Goal: Transaction & Acquisition: Purchase product/service

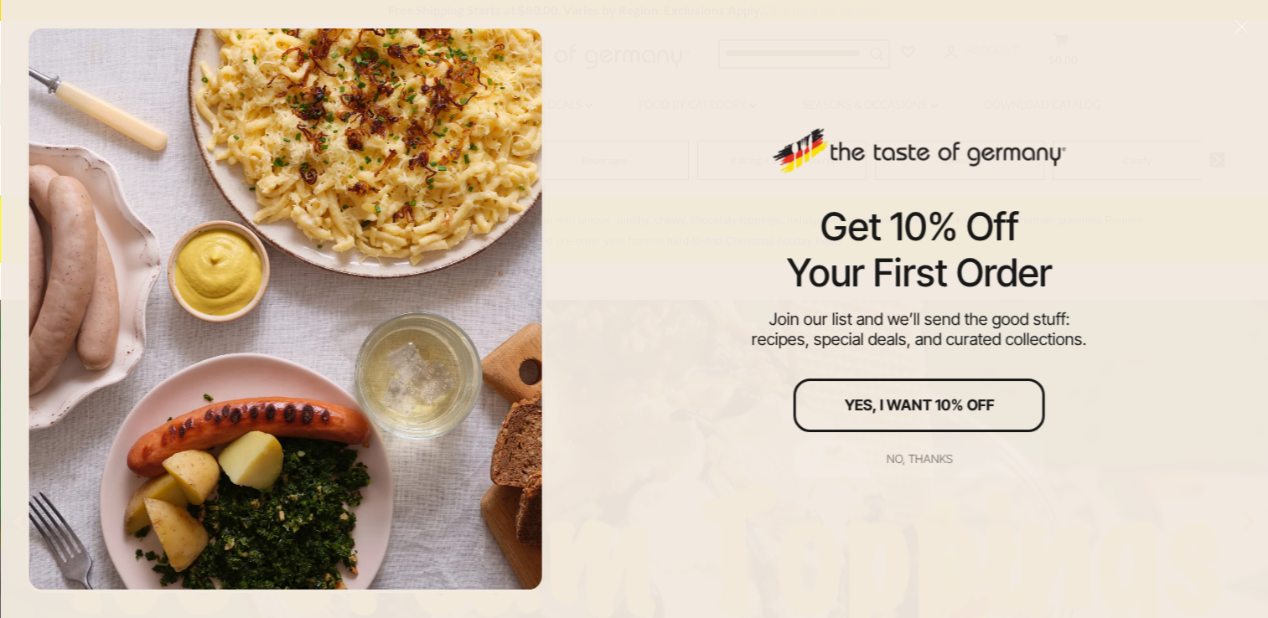
click at [905, 463] on div "No, thanks" at bounding box center [919, 459] width 66 height 12
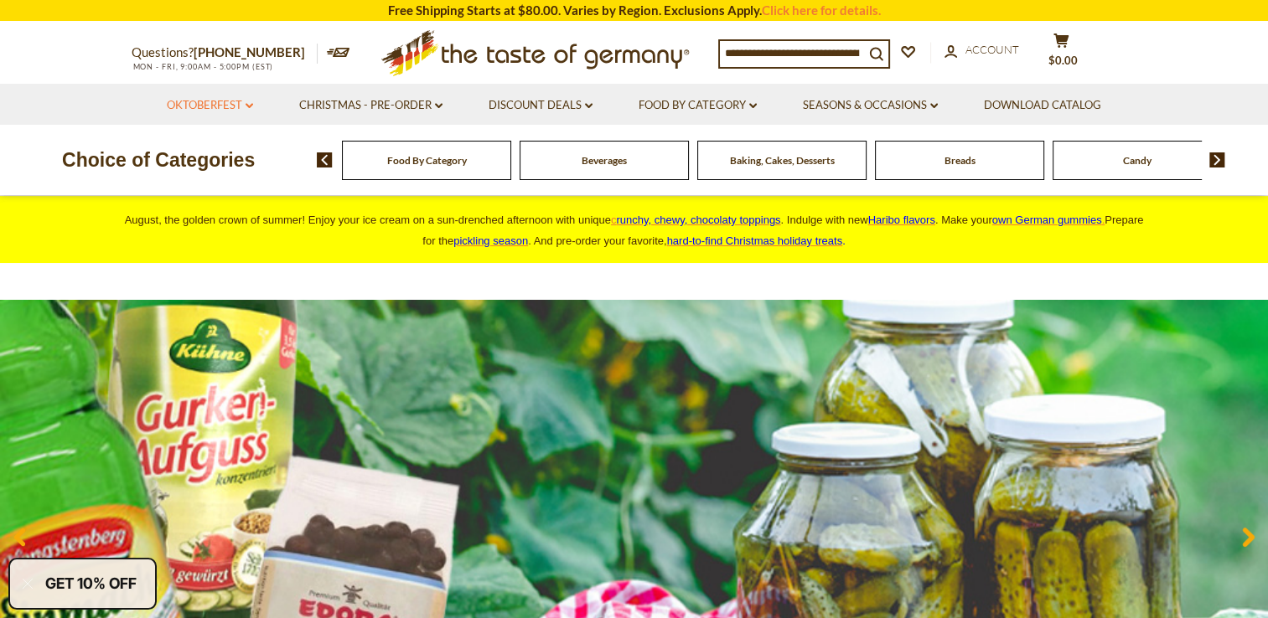
click at [246, 106] on icon at bounding box center [249, 105] width 8 height 5
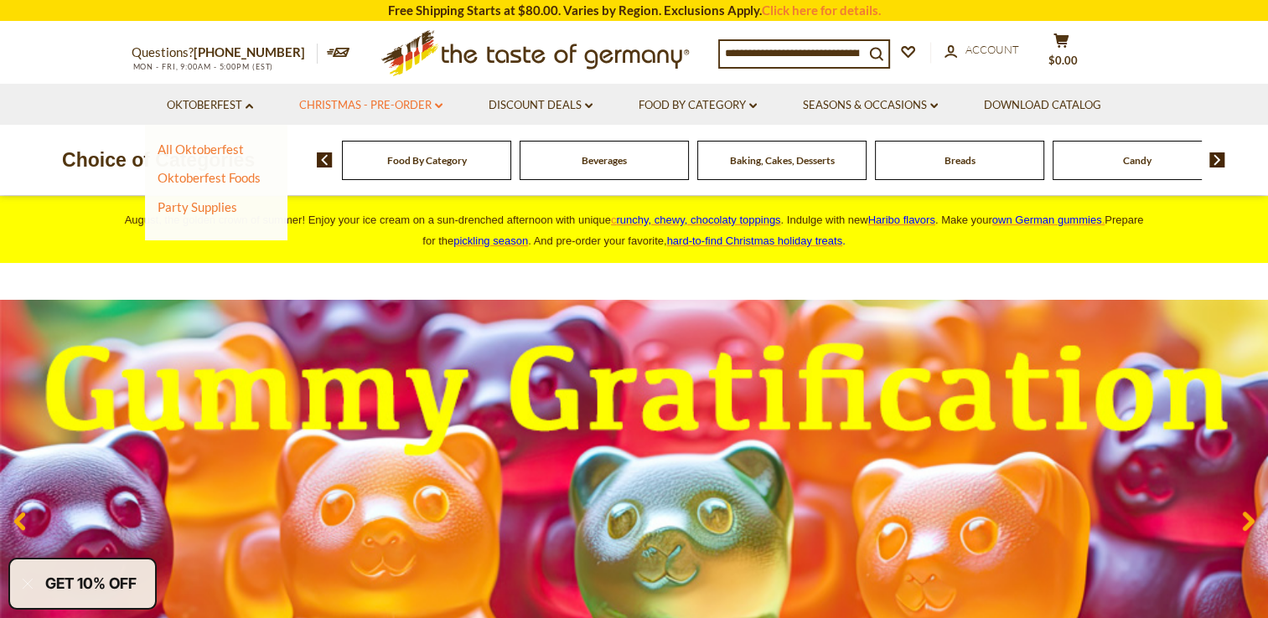
click at [438, 108] on icon at bounding box center [439, 105] width 8 height 5
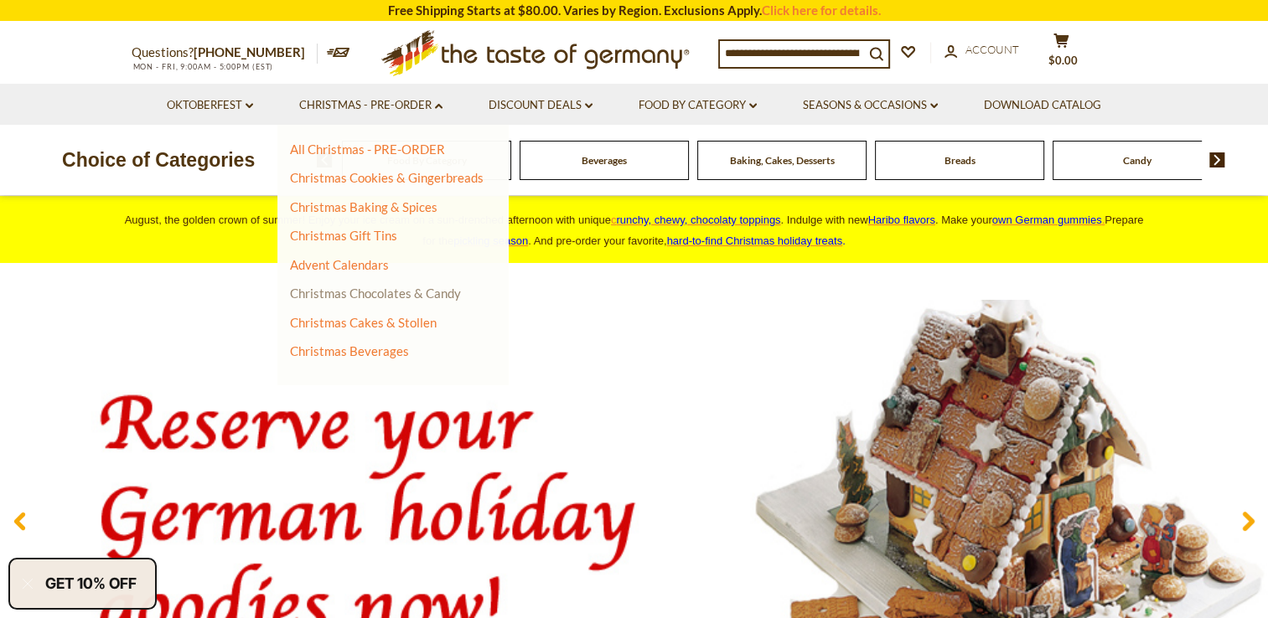
click at [367, 293] on link "Christmas Chocolates & Candy" at bounding box center [375, 293] width 171 height 15
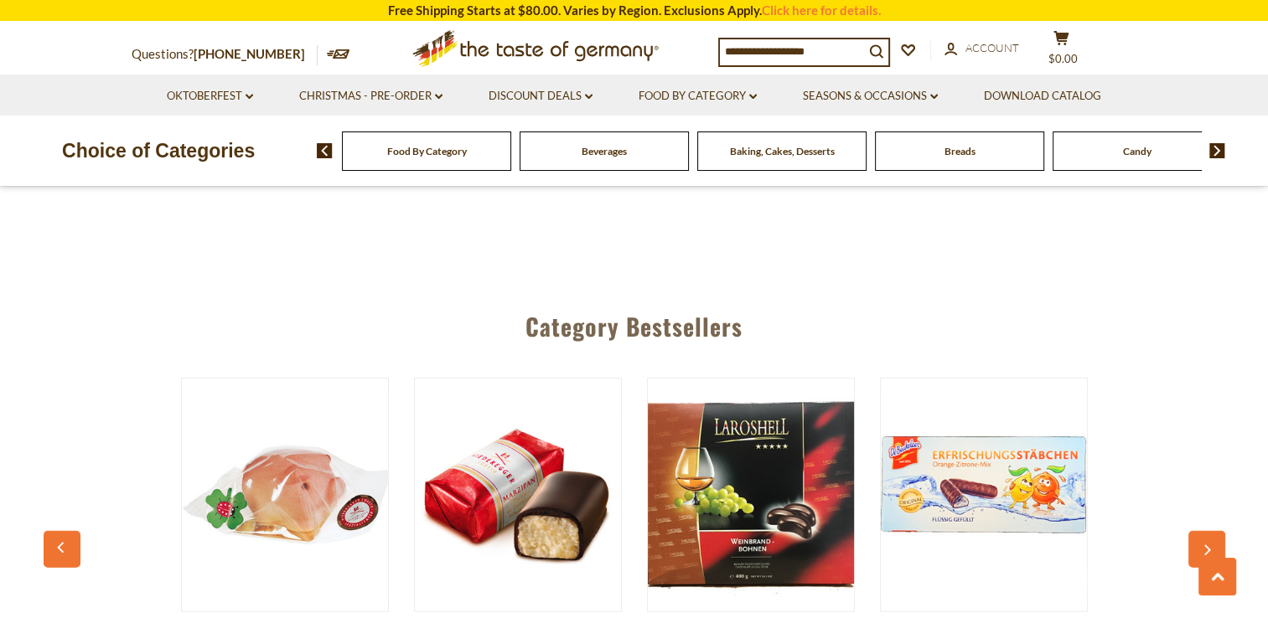
scroll to position [4357, 0]
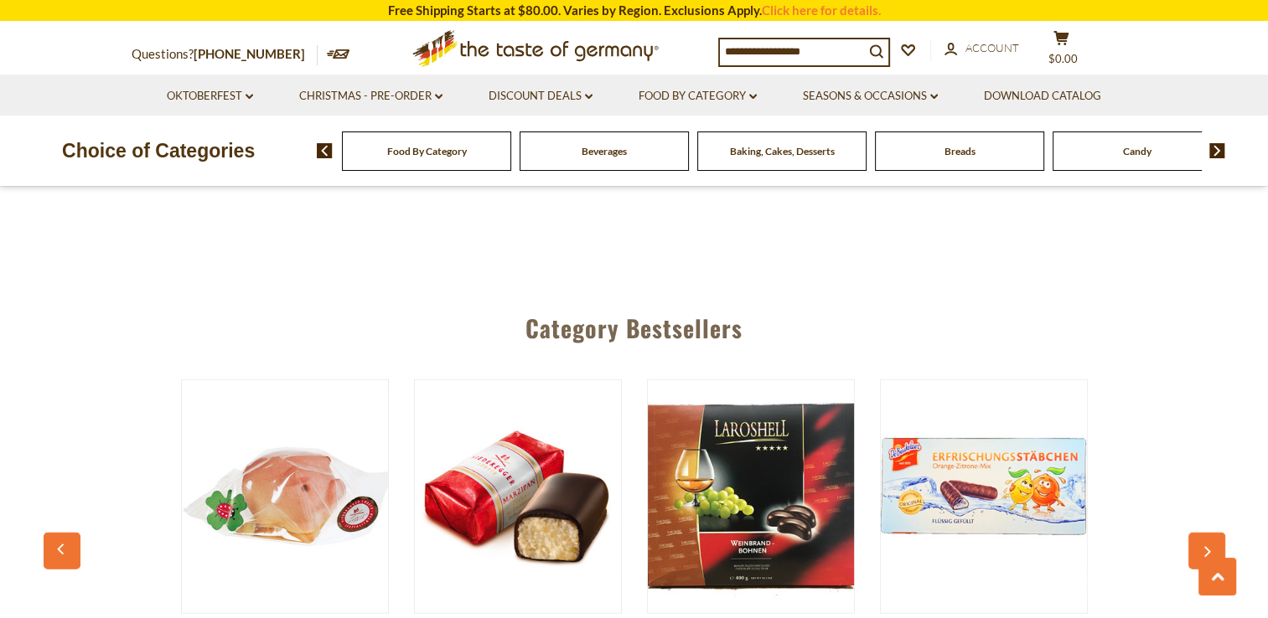
click at [1215, 154] on img at bounding box center [1217, 150] width 16 height 15
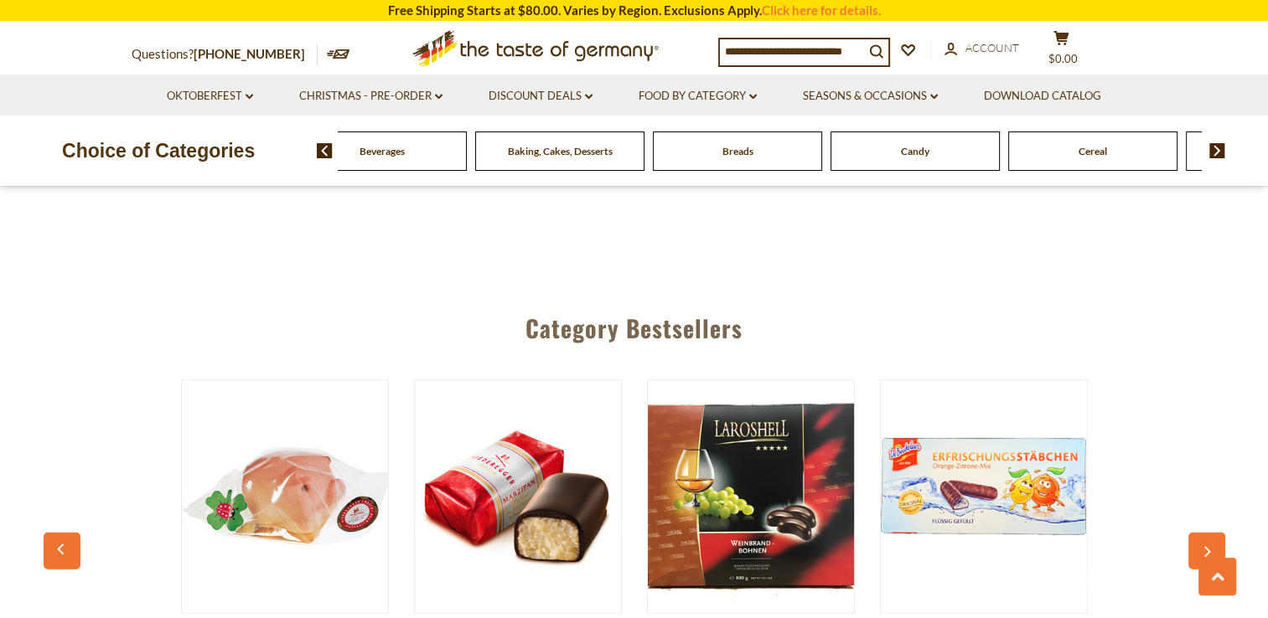
click at [1215, 154] on img at bounding box center [1217, 150] width 16 height 15
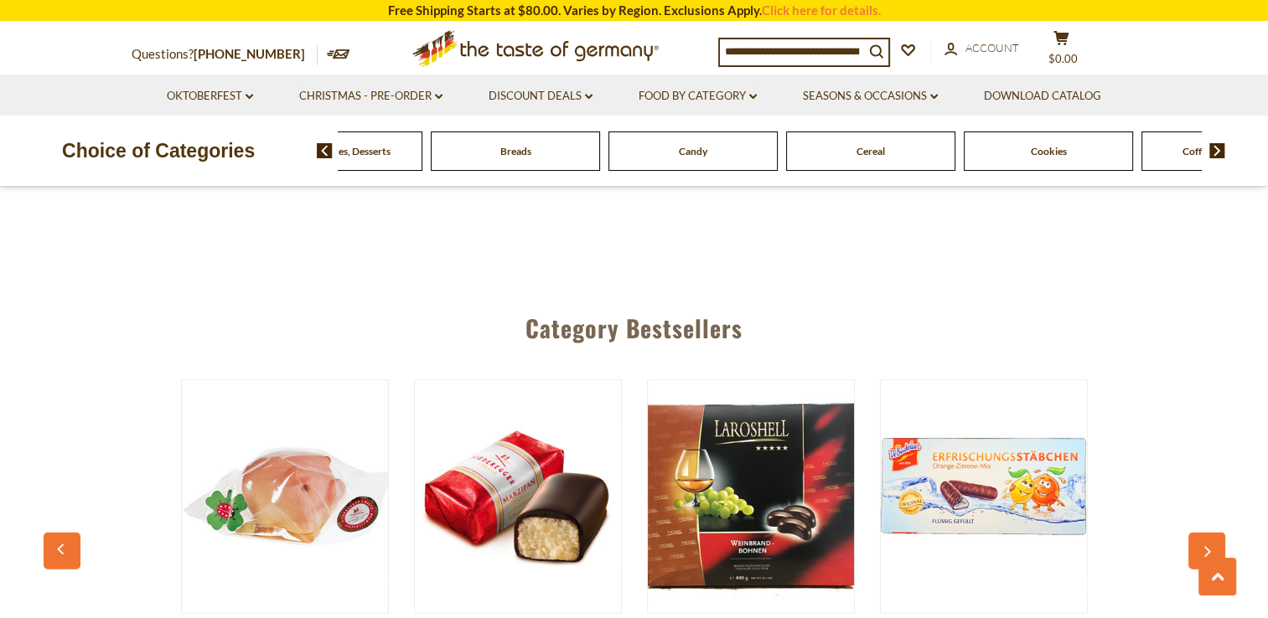
click at [1215, 154] on img at bounding box center [1217, 150] width 16 height 15
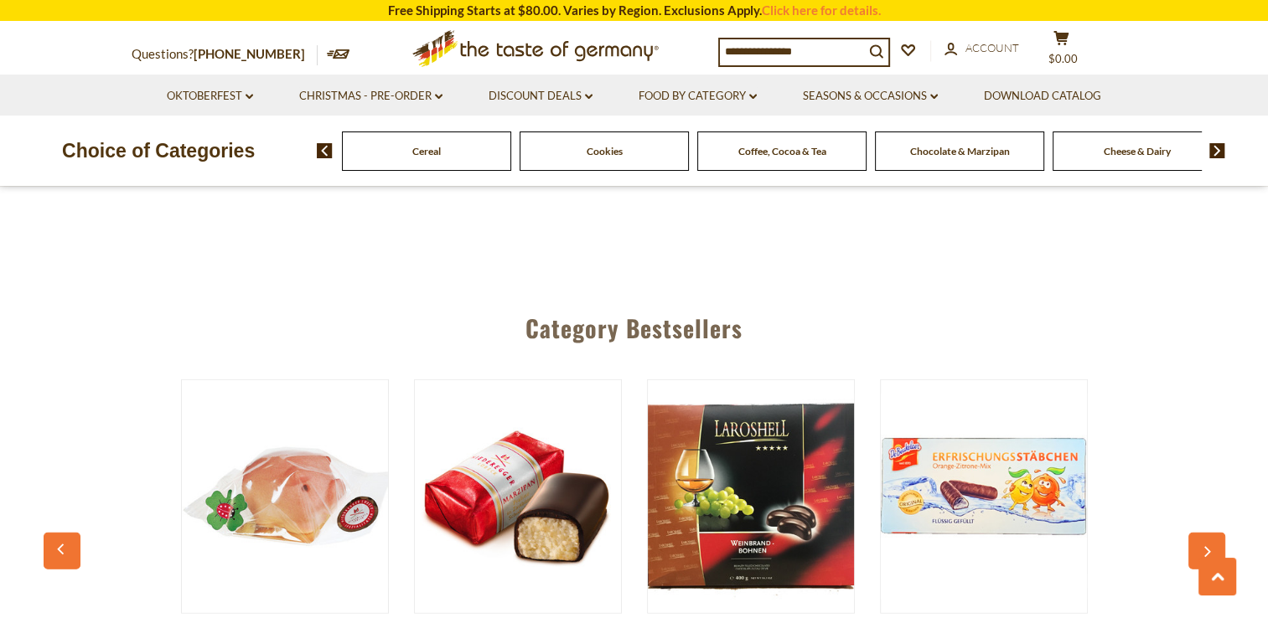
click at [1215, 154] on img at bounding box center [1217, 150] width 16 height 15
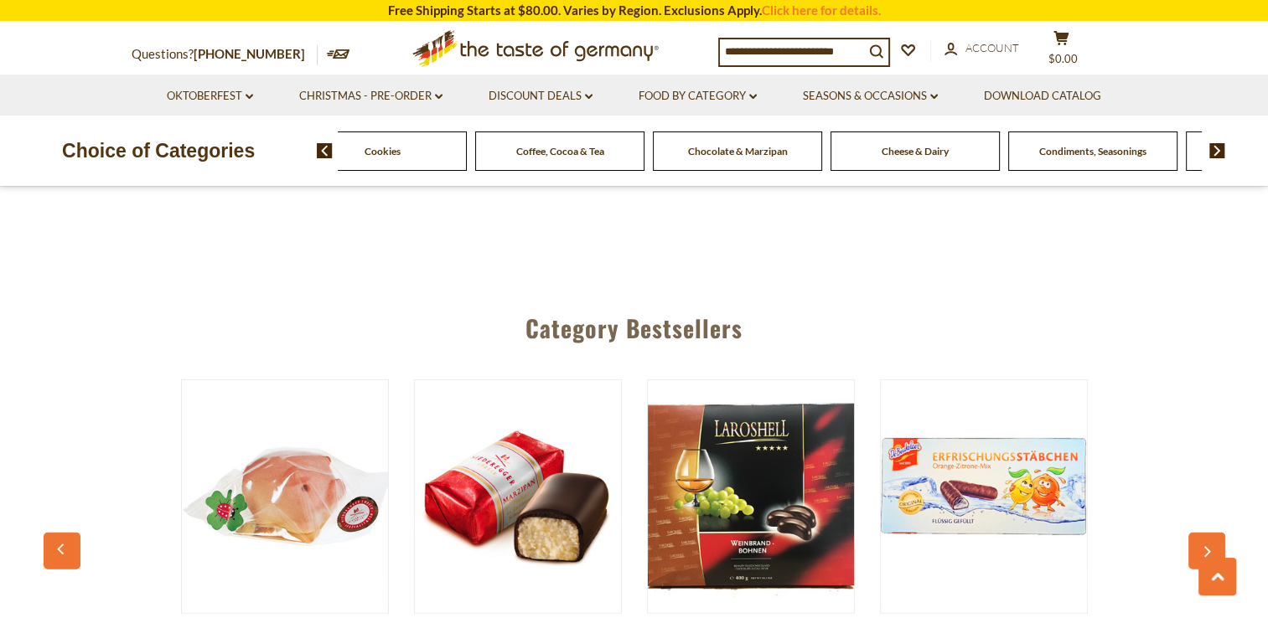
click at [1215, 154] on img at bounding box center [1217, 150] width 16 height 15
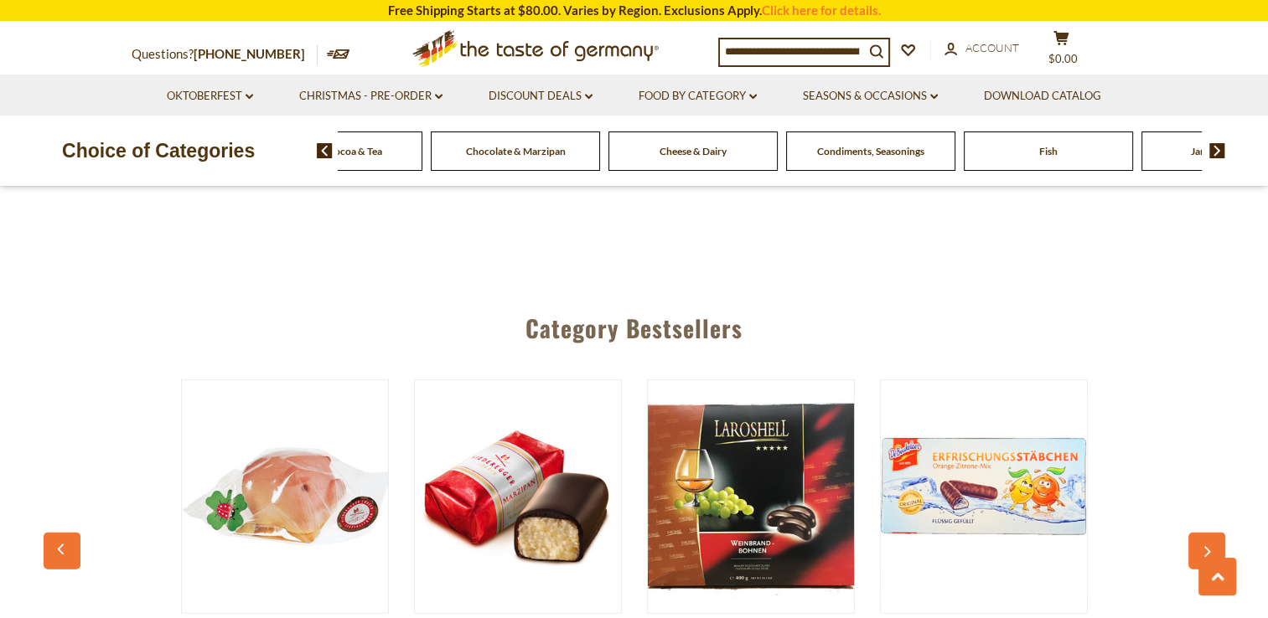
click at [1215, 154] on img at bounding box center [1217, 150] width 16 height 15
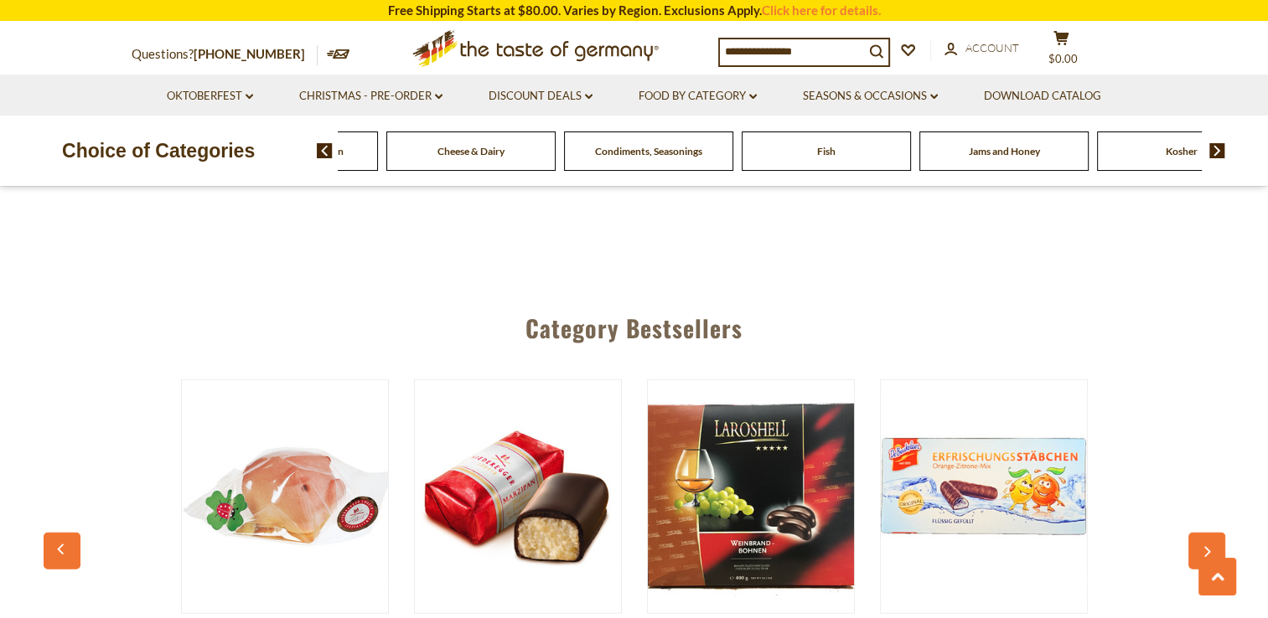
click at [1215, 154] on img at bounding box center [1217, 150] width 16 height 15
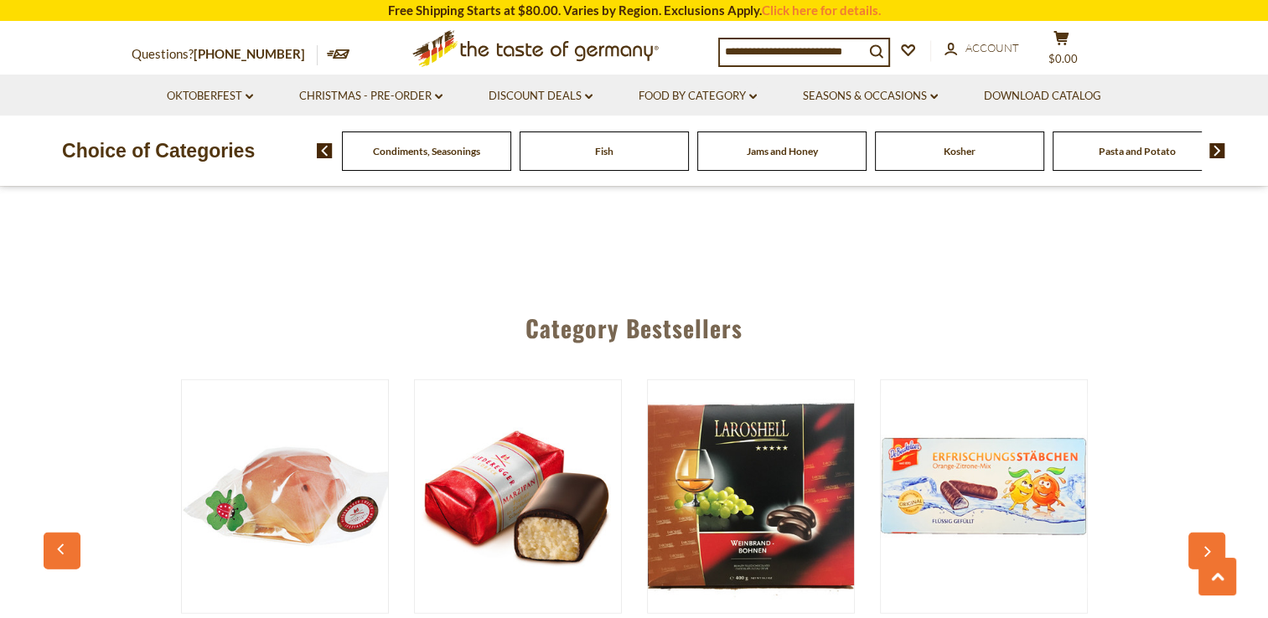
click at [1215, 154] on img at bounding box center [1217, 150] width 16 height 15
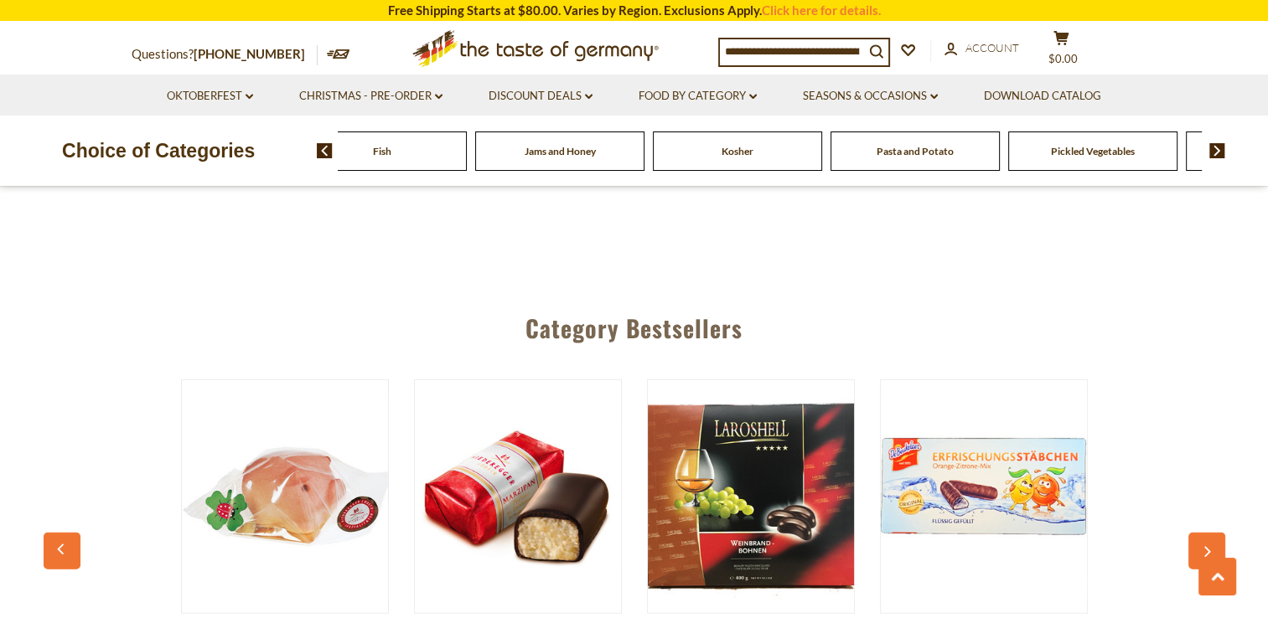
click at [1215, 154] on img at bounding box center [1217, 150] width 16 height 15
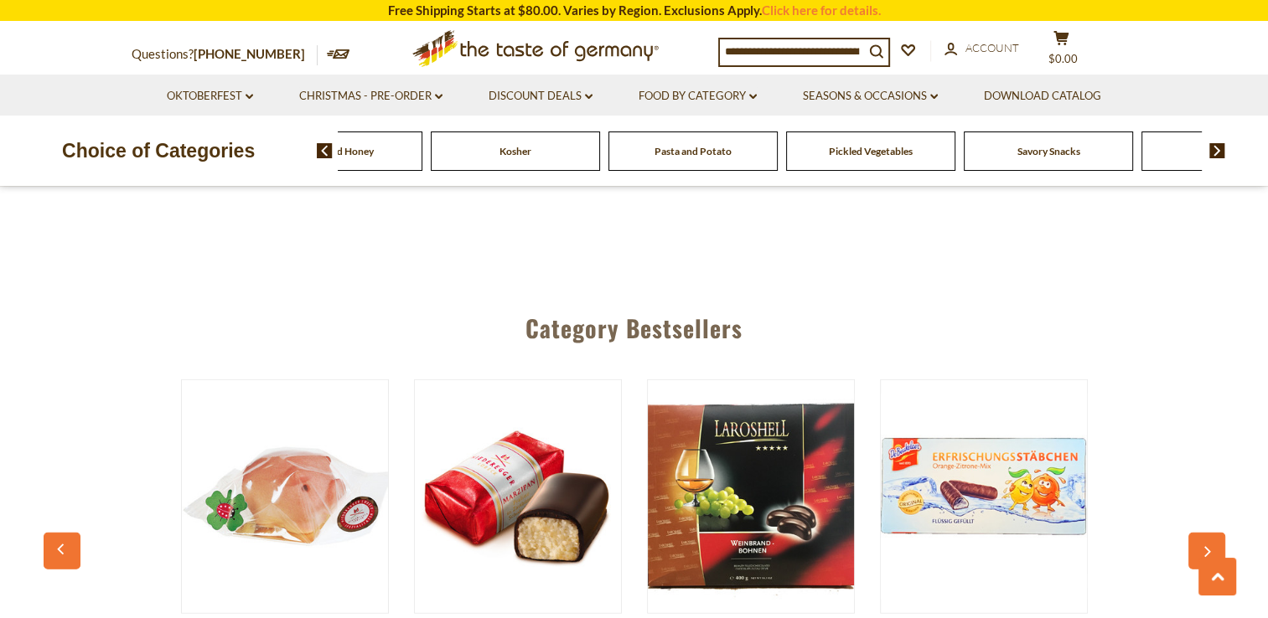
click at [1215, 154] on img at bounding box center [1217, 150] width 16 height 15
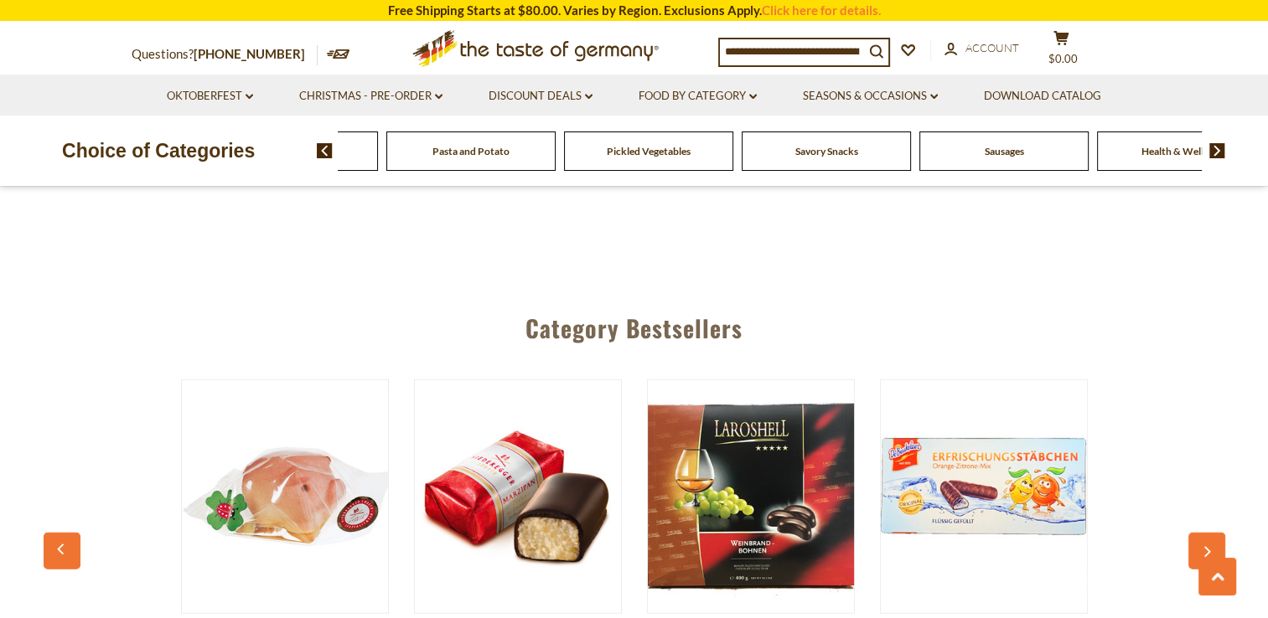
click at [1215, 154] on img at bounding box center [1217, 150] width 16 height 15
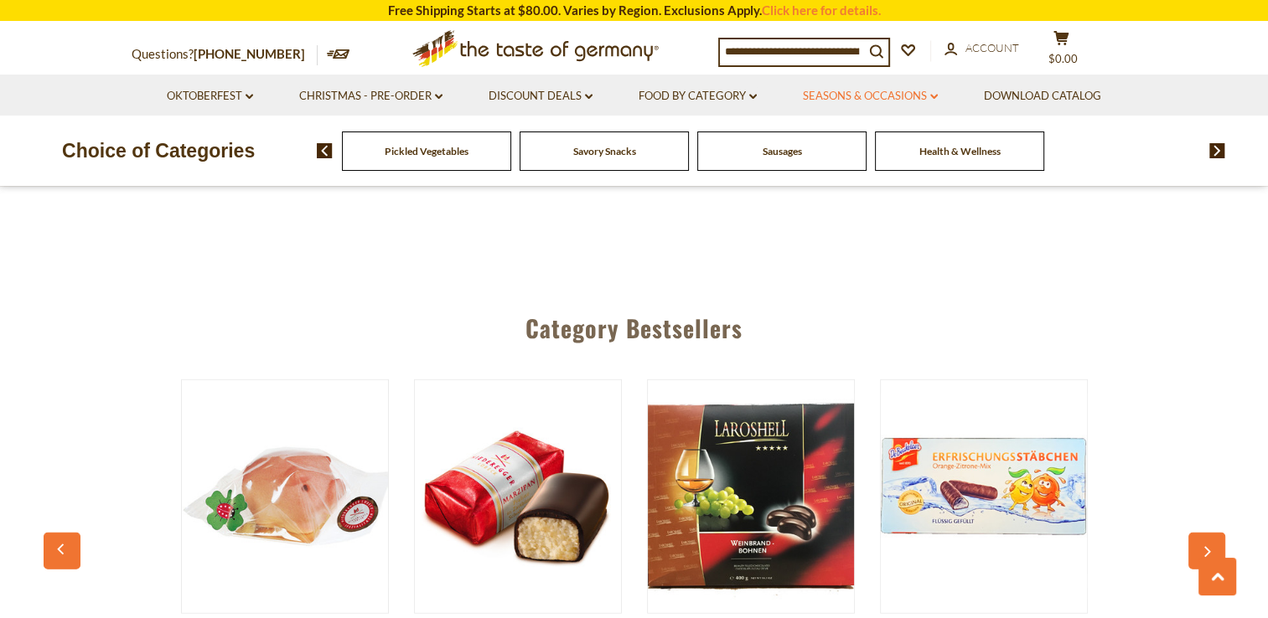
click at [932, 96] on icon "dropdown_arrow" at bounding box center [934, 97] width 8 height 6
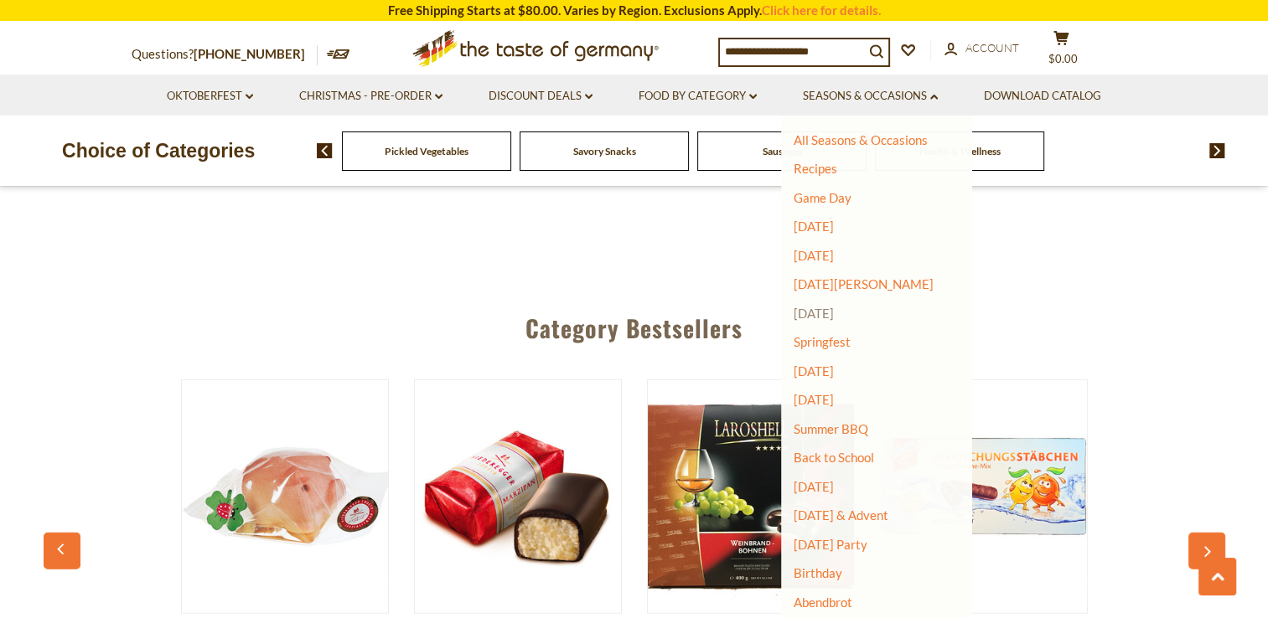
click at [825, 313] on link "[DATE]" at bounding box center [813, 313] width 40 height 15
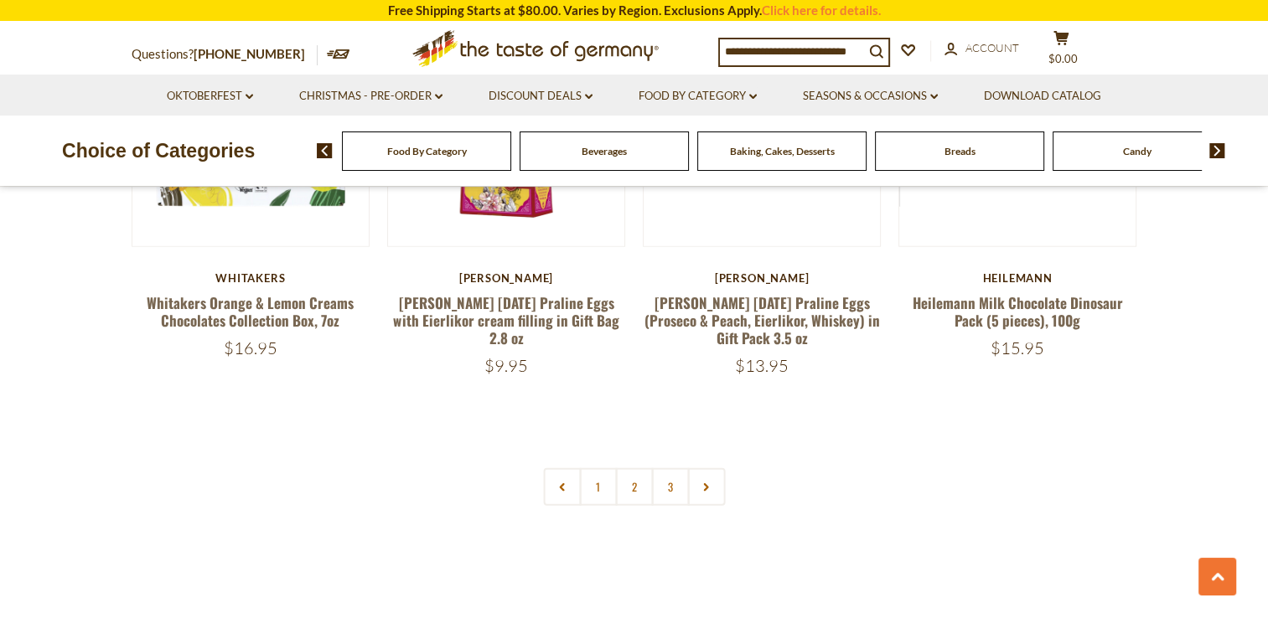
scroll to position [4022, 0]
click at [633, 468] on link "2" at bounding box center [634, 487] width 38 height 38
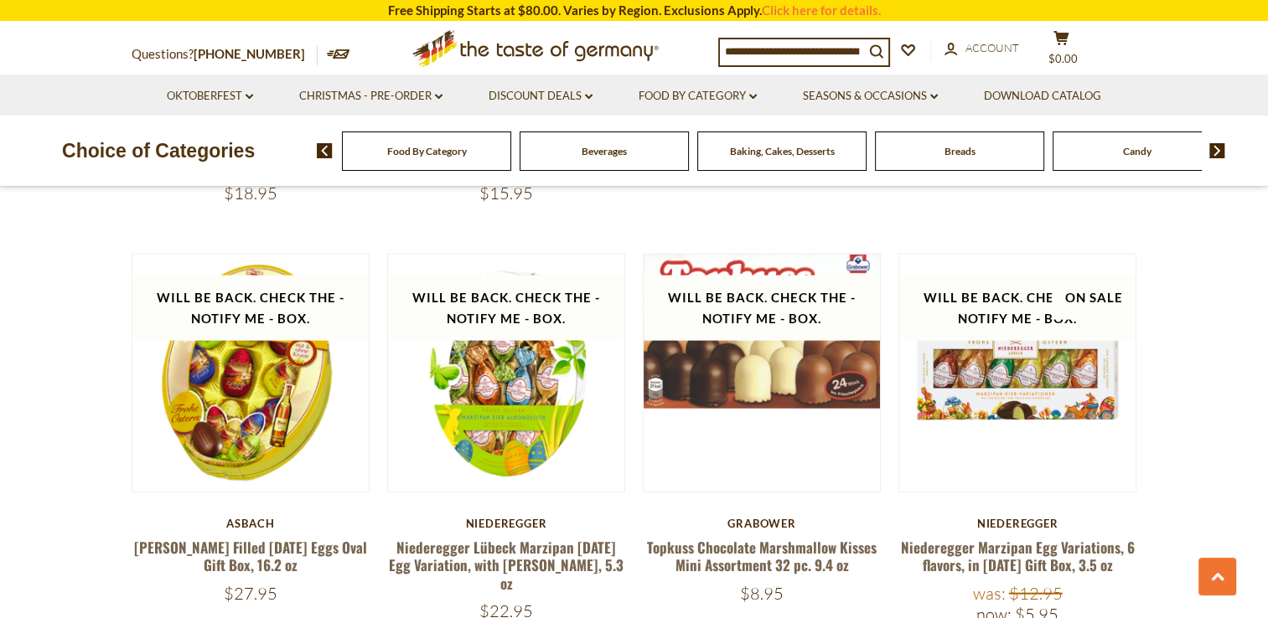
scroll to position [3770, 0]
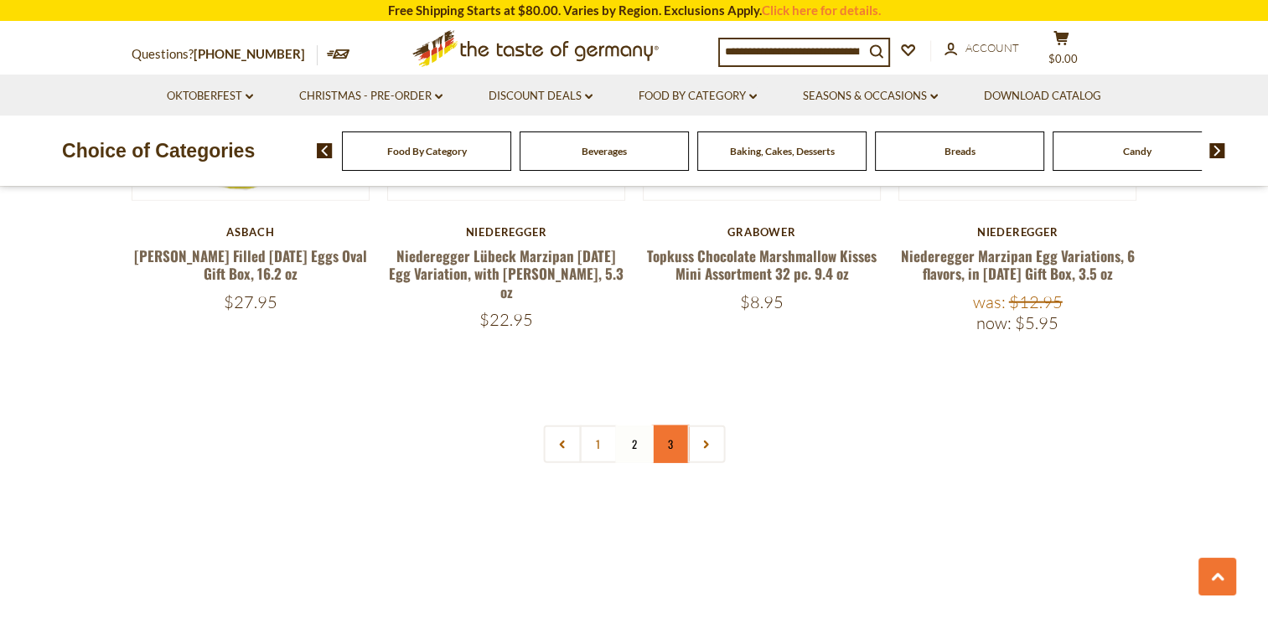
click at [667, 430] on link "3" at bounding box center [670, 445] width 38 height 38
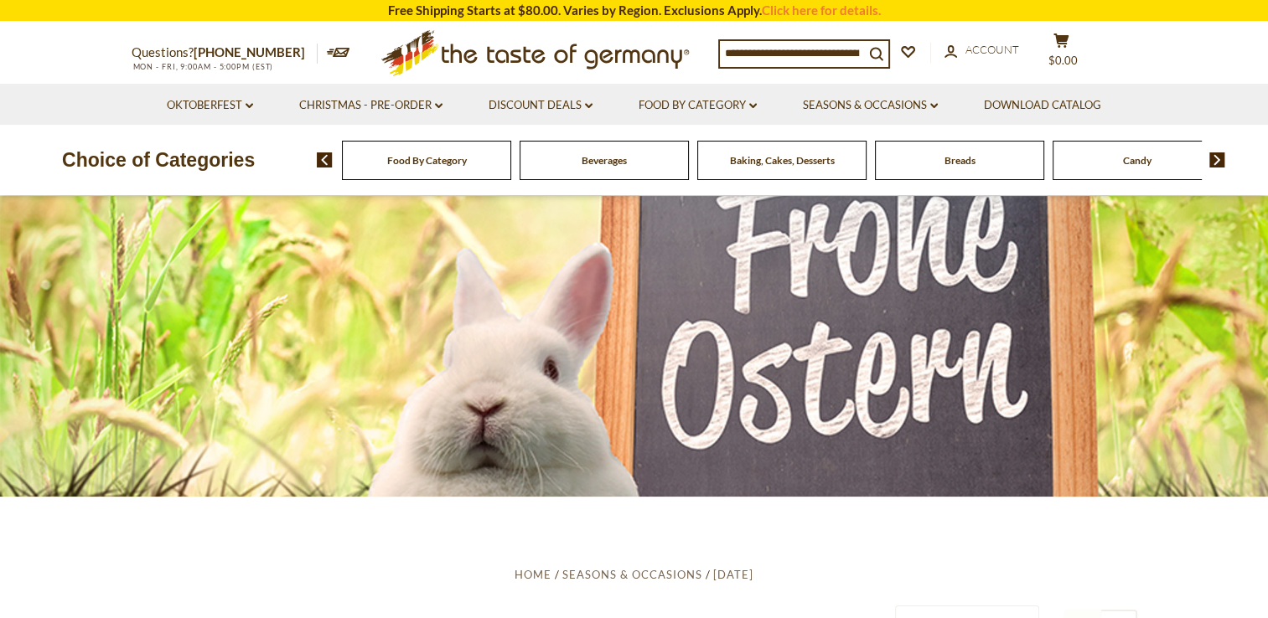
scroll to position [0, 0]
